Goal: Task Accomplishment & Management: Manage account settings

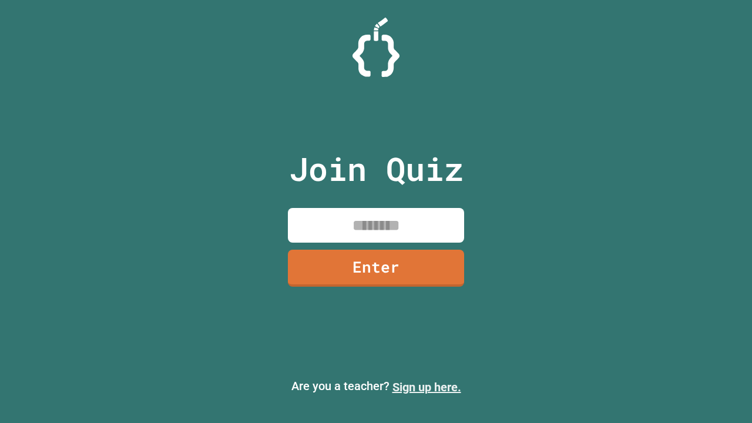
click at [427, 387] on link "Sign up here." at bounding box center [427, 387] width 69 height 14
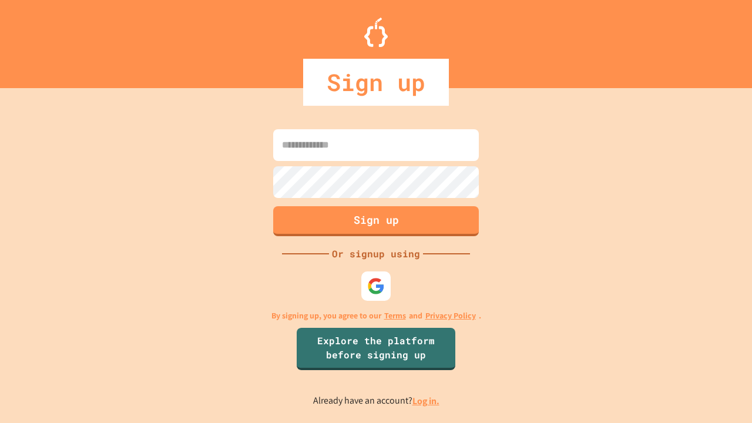
click at [427, 401] on link "Log in." at bounding box center [426, 401] width 27 height 12
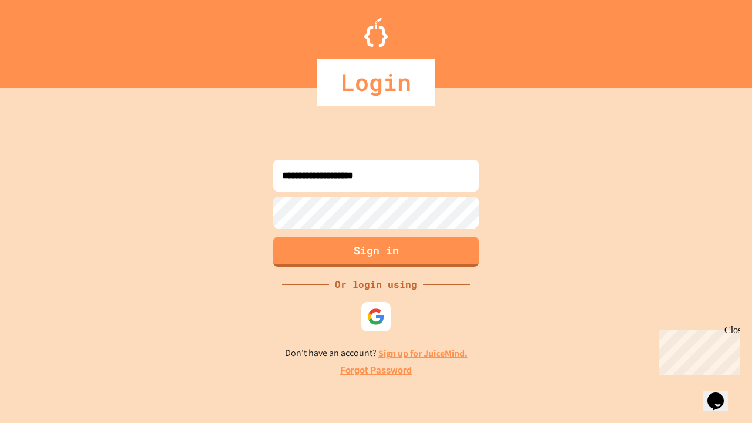
type input "**********"
